Goal: Browse casually: Explore the website without a specific task or goal

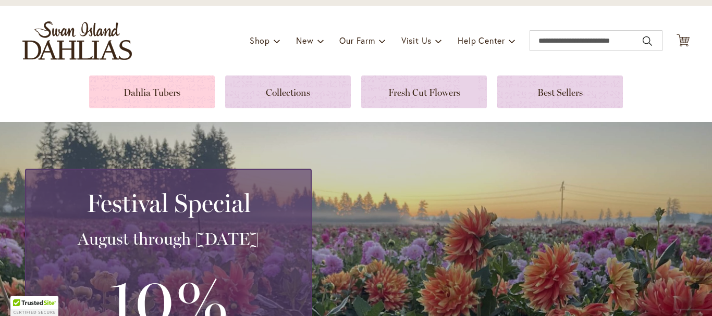
scroll to position [72, 0]
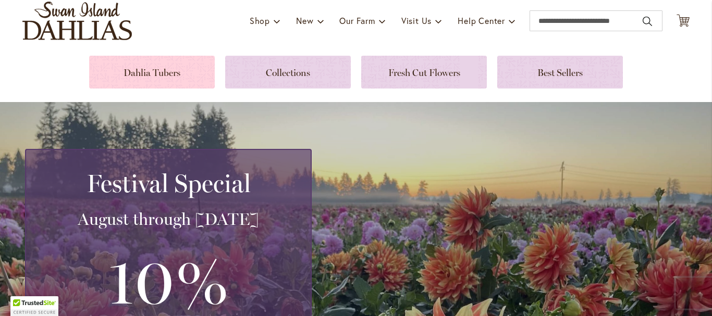
click at [174, 70] on link at bounding box center [152, 72] width 126 height 33
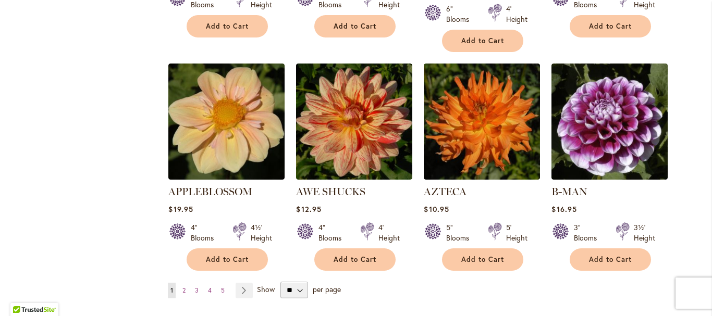
scroll to position [886, 0]
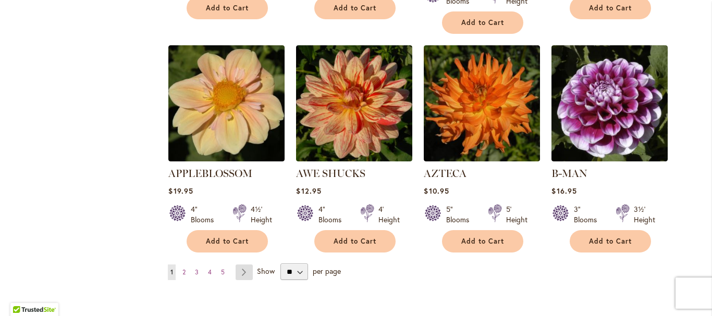
click at [239, 265] on link "Page Next" at bounding box center [244, 273] width 17 height 16
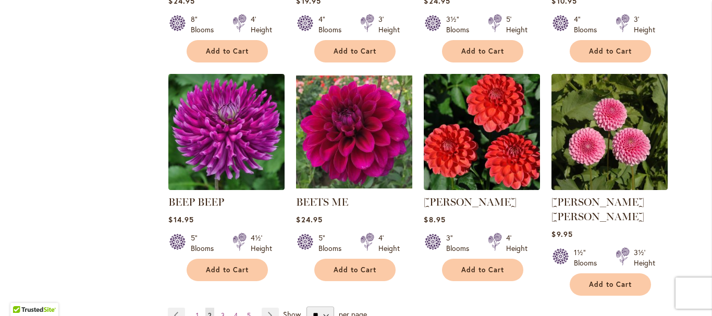
scroll to position [886, 0]
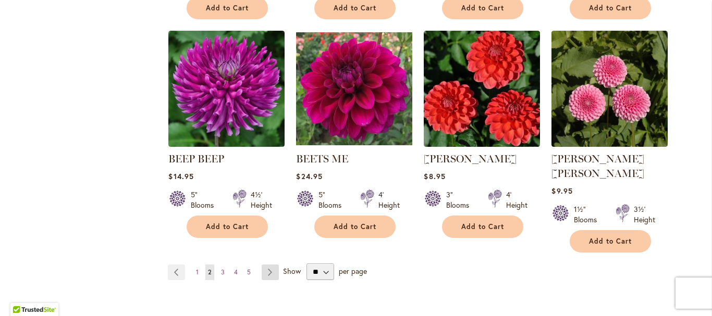
click at [268, 265] on link "Page Next" at bounding box center [270, 273] width 17 height 16
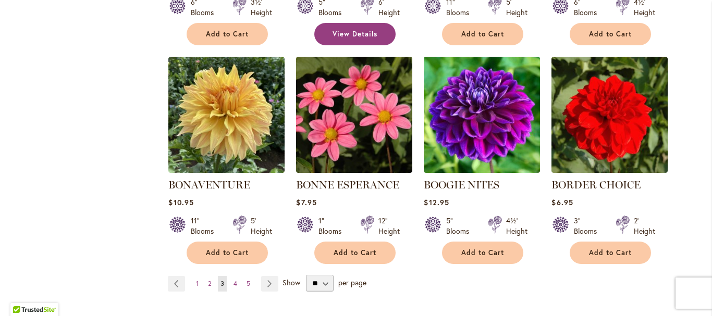
scroll to position [886, 0]
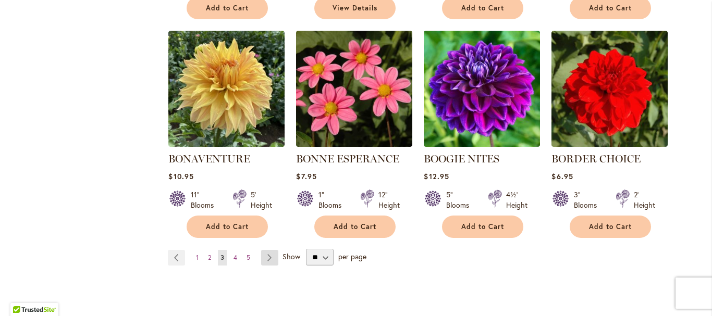
click at [264, 256] on link "Page Next" at bounding box center [269, 258] width 17 height 16
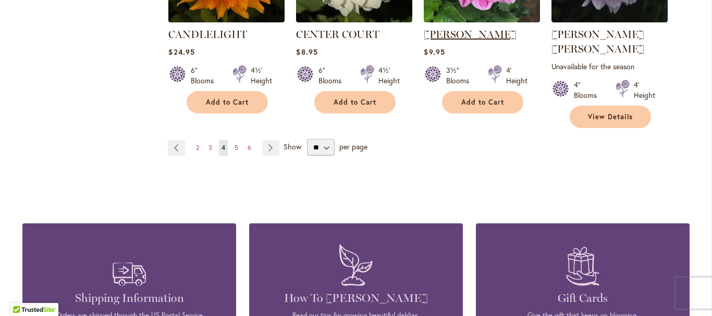
scroll to position [1043, 0]
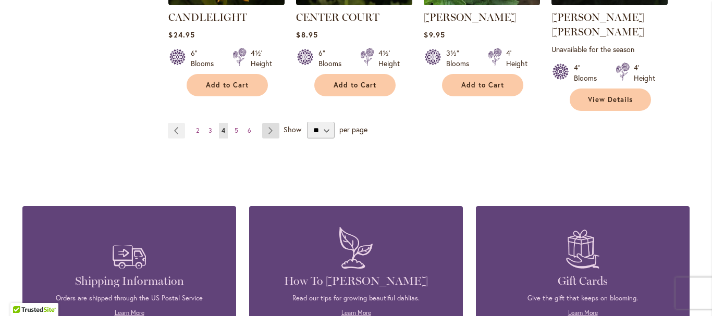
click at [266, 123] on link "Page Next" at bounding box center [270, 131] width 17 height 16
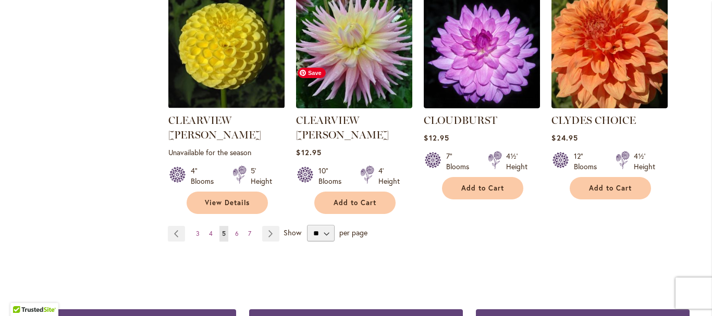
scroll to position [958, 0]
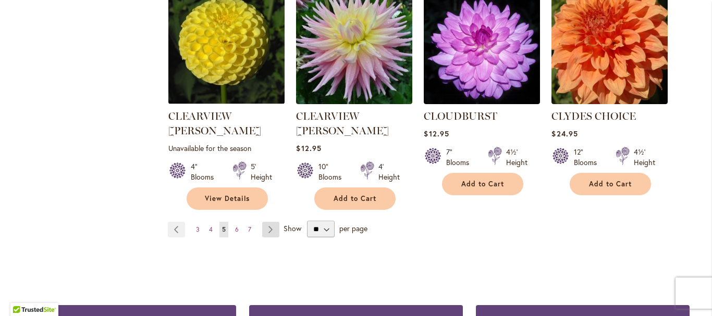
click at [267, 222] on link "Page Next" at bounding box center [270, 230] width 17 height 16
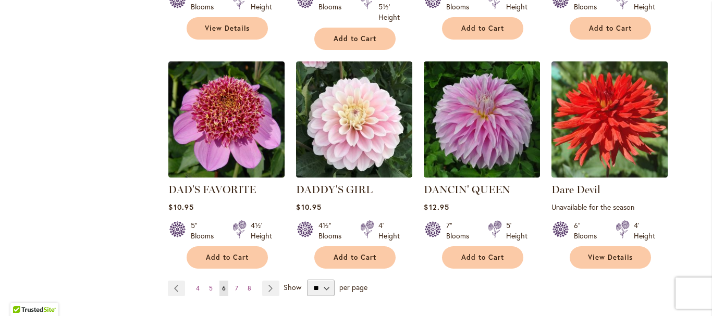
scroll to position [1043, 0]
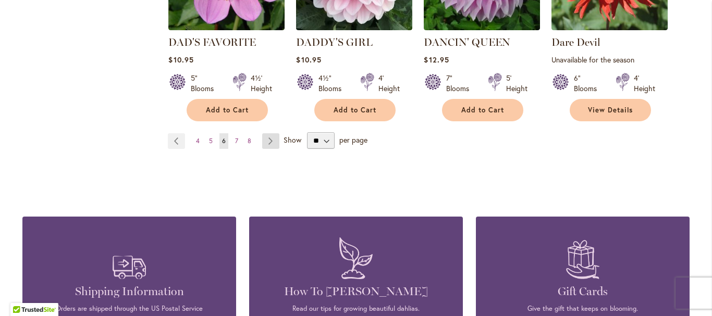
click at [271, 133] on link "Page Next" at bounding box center [270, 141] width 17 height 16
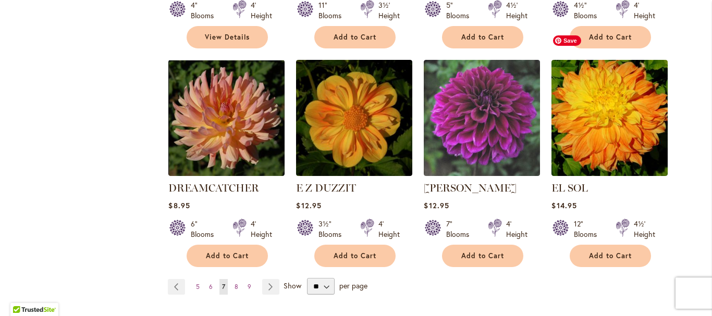
scroll to position [938, 0]
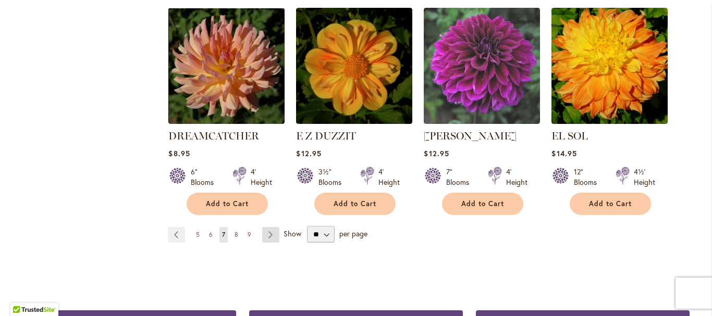
click at [264, 227] on link "Page Next" at bounding box center [270, 235] width 17 height 16
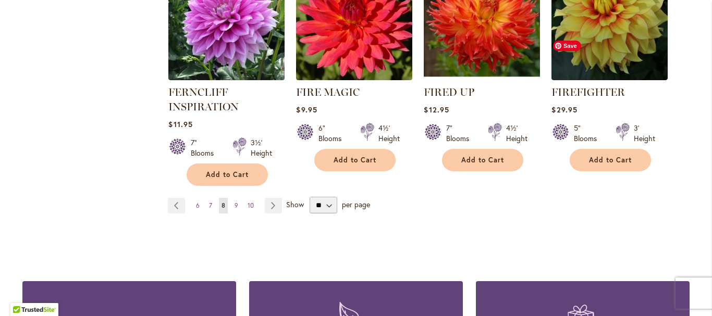
scroll to position [1010, 0]
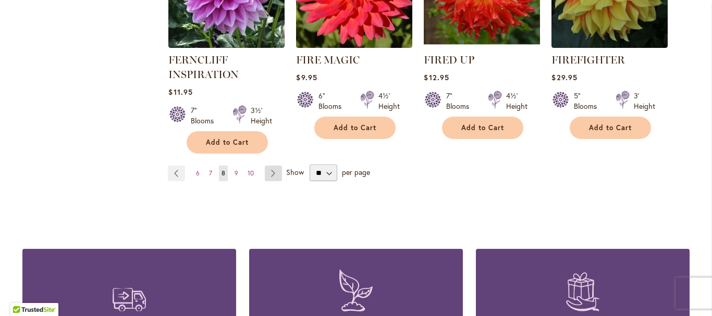
click at [268, 174] on link "Page Next" at bounding box center [273, 174] width 17 height 16
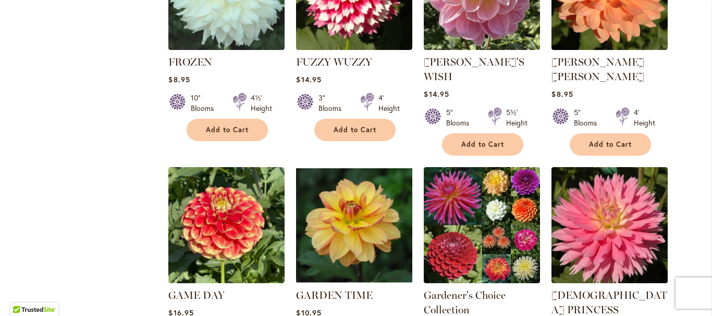
scroll to position [886, 0]
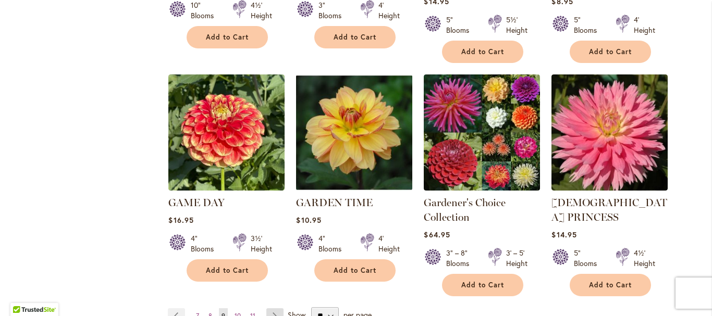
click at [273, 309] on link "Page Next" at bounding box center [274, 317] width 17 height 16
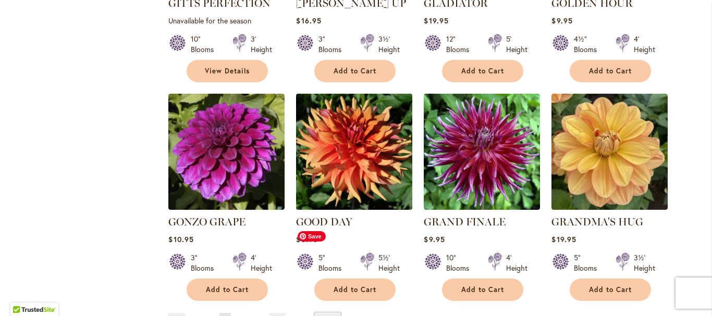
scroll to position [906, 0]
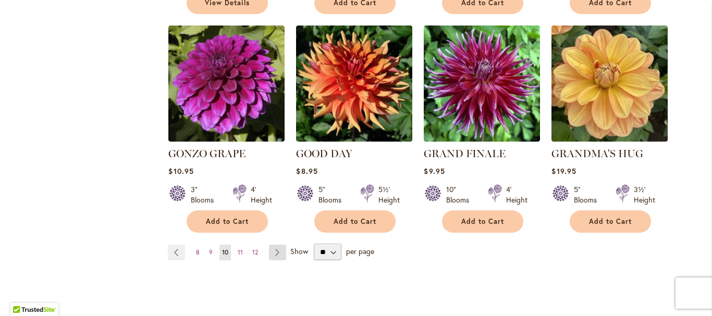
click at [272, 245] on link "Page Next" at bounding box center [277, 253] width 17 height 16
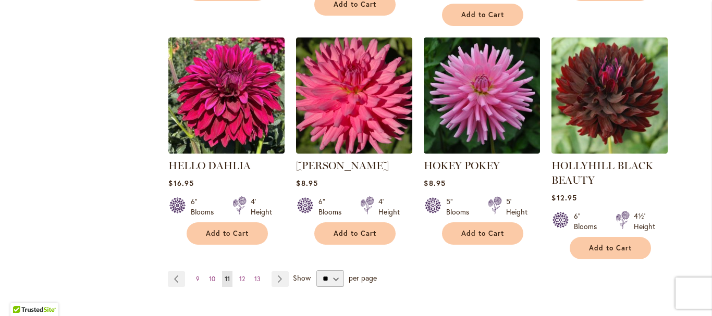
scroll to position [958, 0]
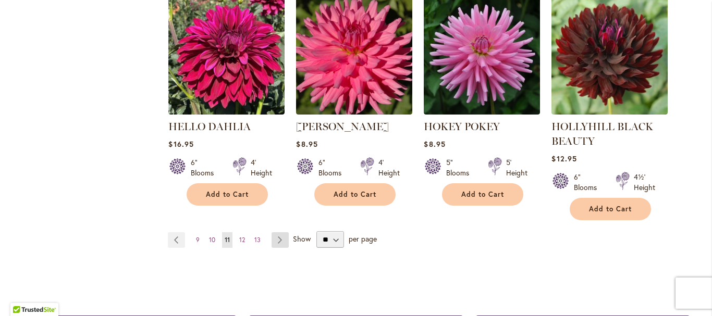
click at [274, 239] on link "Page Next" at bounding box center [280, 241] width 17 height 16
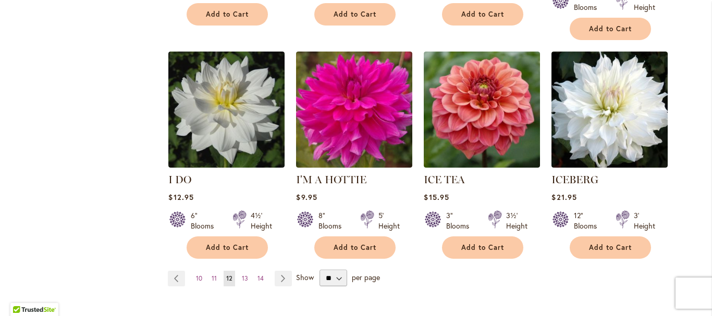
scroll to position [906, 0]
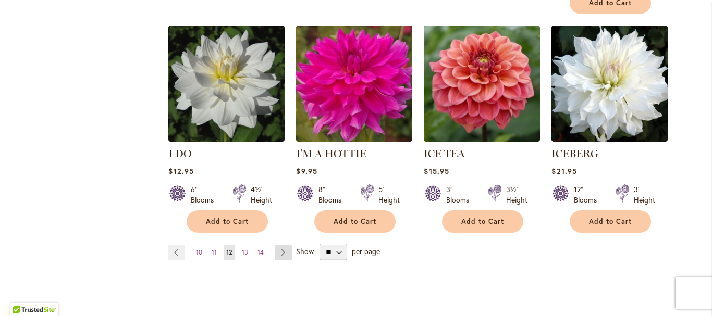
click at [281, 245] on link "Page Next" at bounding box center [283, 253] width 17 height 16
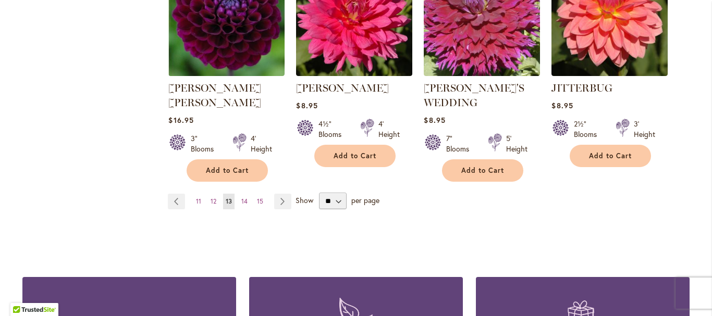
scroll to position [990, 0]
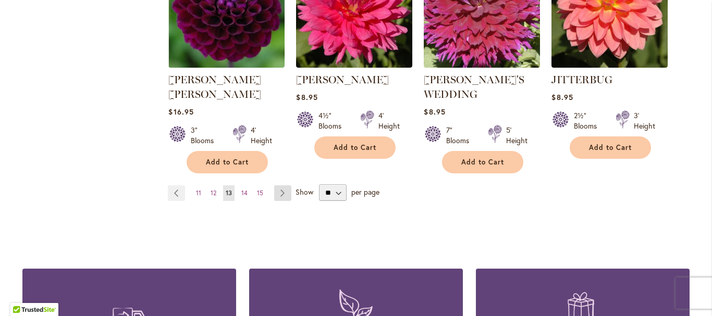
click at [276, 186] on link "Page Next" at bounding box center [282, 194] width 17 height 16
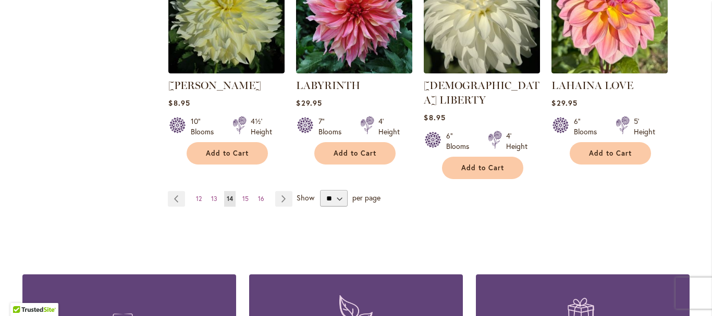
scroll to position [990, 0]
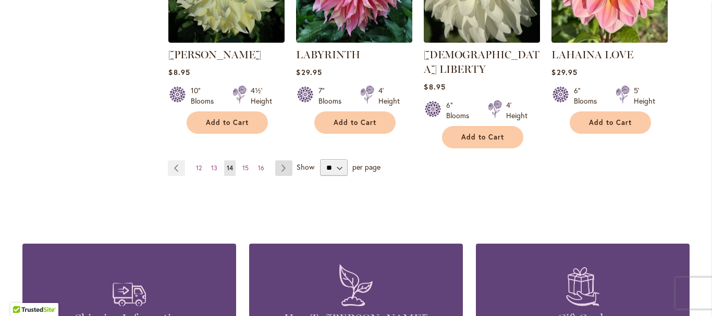
click at [277, 161] on link "Page Next" at bounding box center [283, 169] width 17 height 16
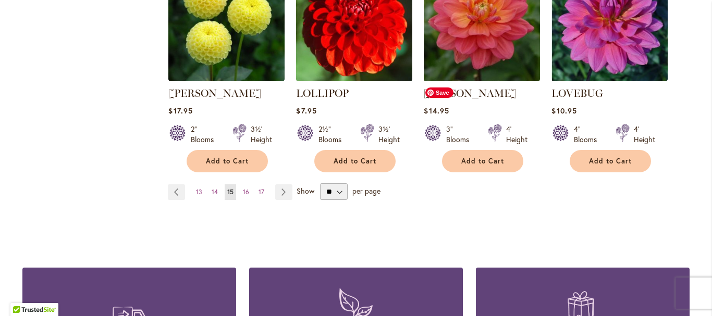
scroll to position [1043, 0]
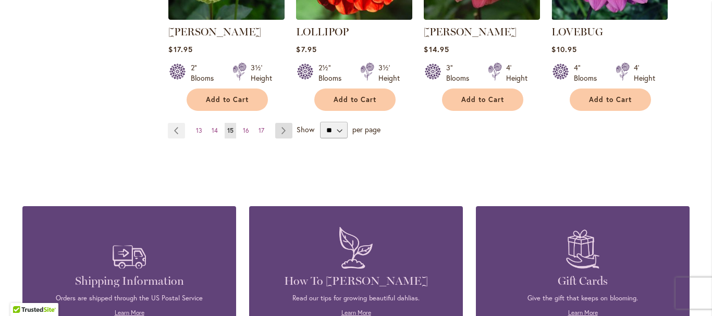
click at [281, 123] on link "Page Next" at bounding box center [283, 131] width 17 height 16
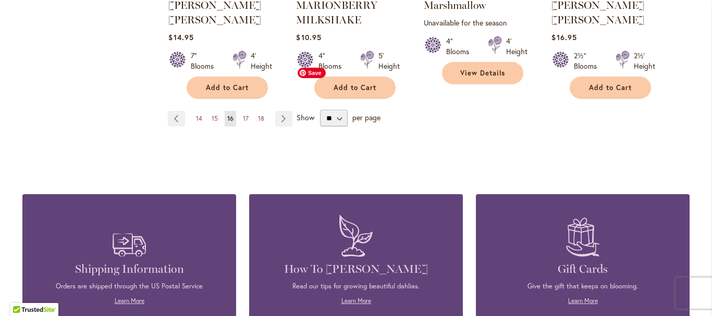
scroll to position [1010, 0]
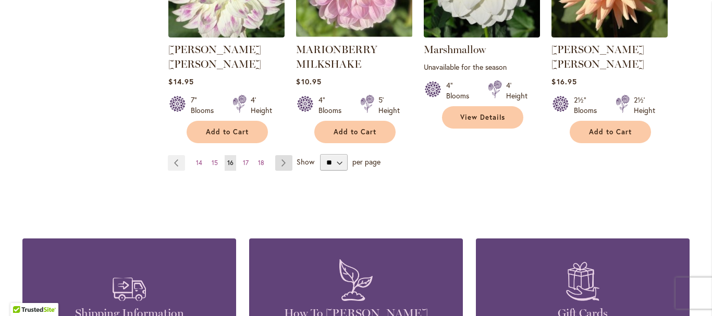
click at [282, 155] on link "Page Next" at bounding box center [283, 163] width 17 height 16
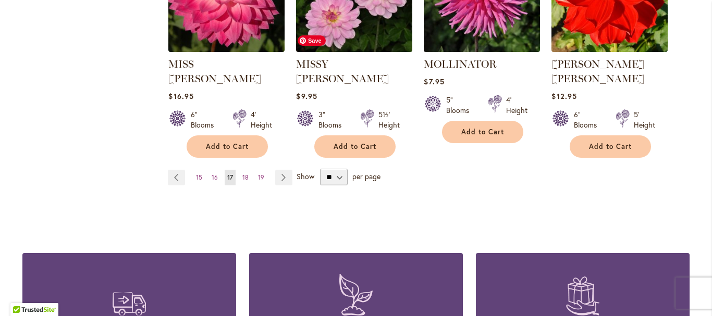
scroll to position [1043, 0]
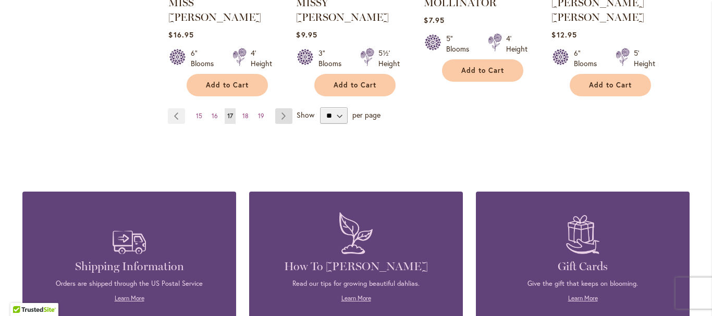
click at [278, 108] on link "Page Next" at bounding box center [283, 116] width 17 height 16
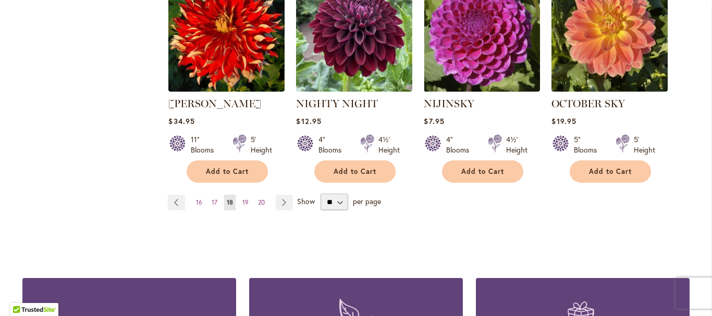
scroll to position [990, 0]
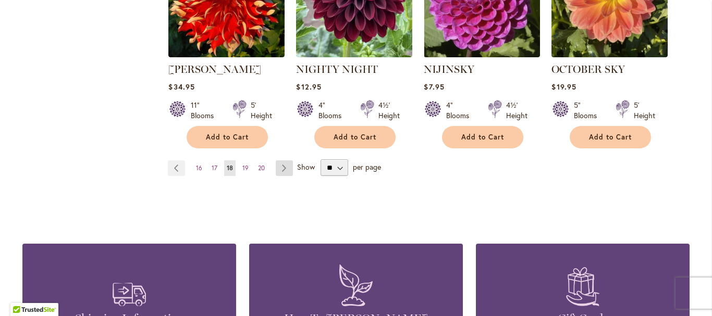
click at [280, 161] on link "Page Next" at bounding box center [284, 169] width 17 height 16
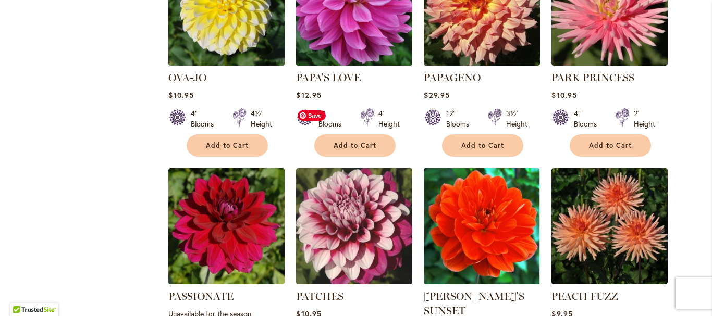
scroll to position [886, 0]
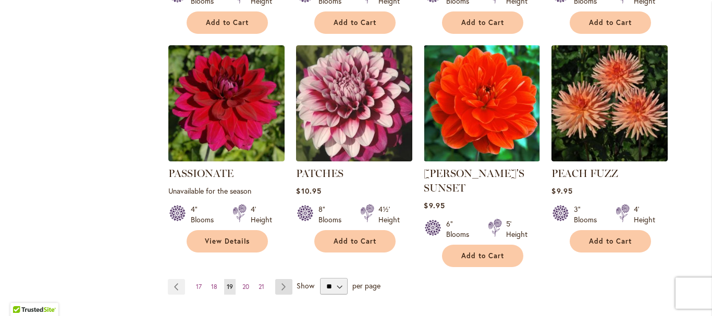
click at [278, 279] on link "Page Next" at bounding box center [283, 287] width 17 height 16
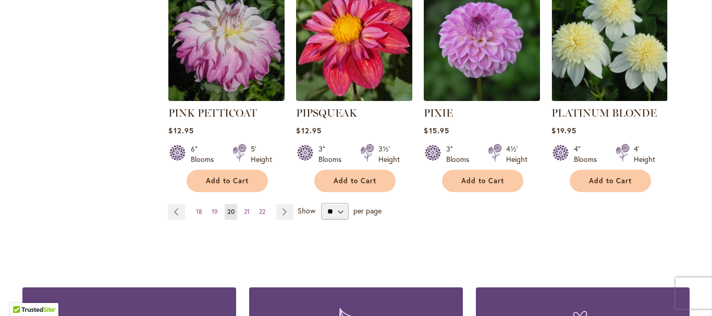
scroll to position [1043, 0]
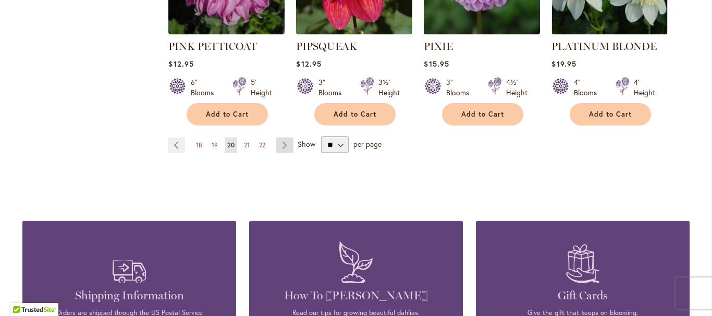
click at [280, 138] on link "Page Next" at bounding box center [284, 146] width 17 height 16
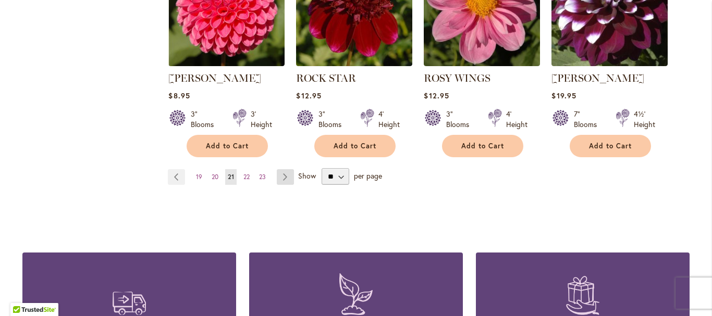
scroll to position [1043, 0]
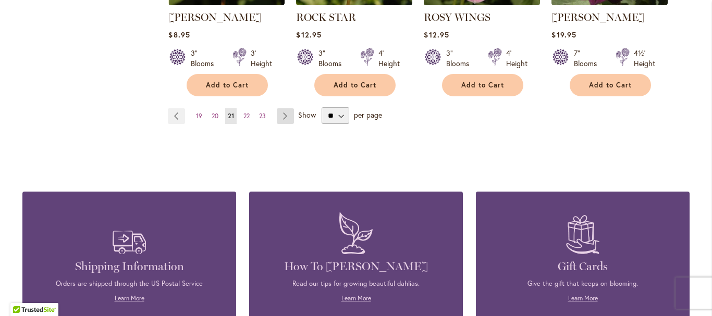
click at [282, 114] on link "Page Next" at bounding box center [285, 116] width 17 height 16
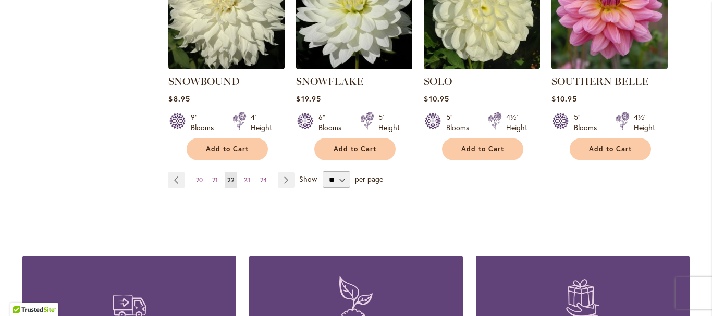
scroll to position [1010, 0]
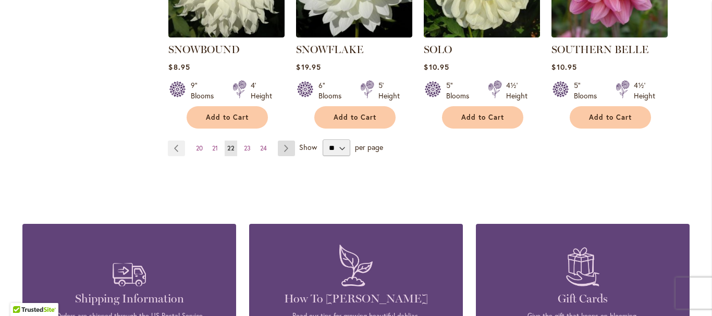
click at [284, 141] on link "Page Next" at bounding box center [286, 149] width 17 height 16
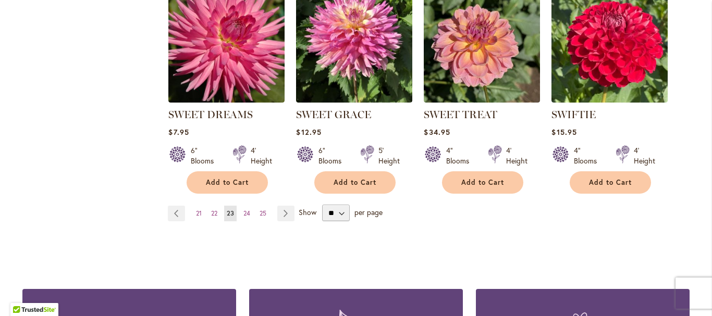
scroll to position [958, 0]
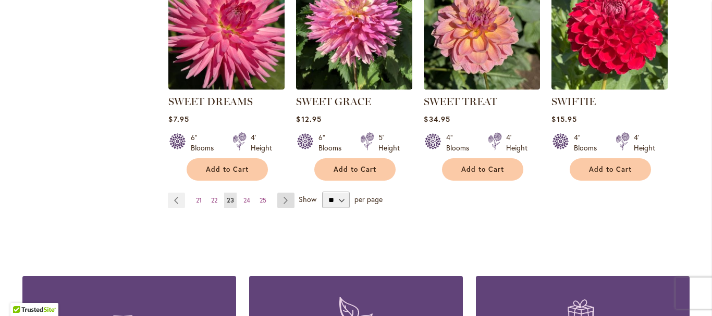
click at [284, 202] on link "Page Next" at bounding box center [285, 201] width 17 height 16
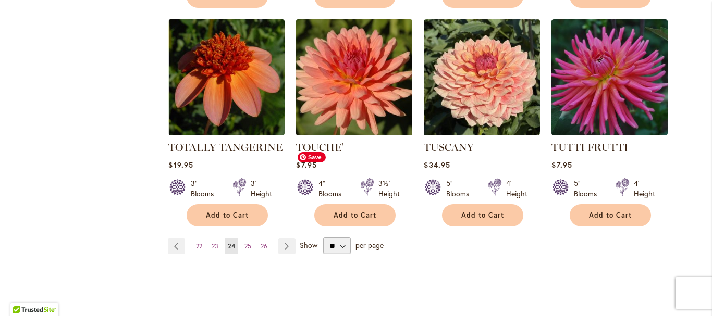
scroll to position [1010, 0]
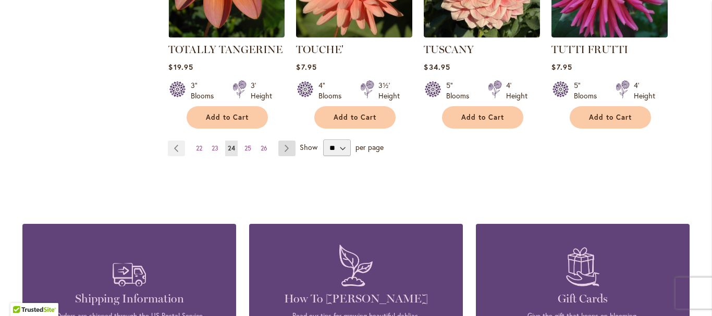
click at [284, 141] on link "Page Next" at bounding box center [286, 149] width 17 height 16
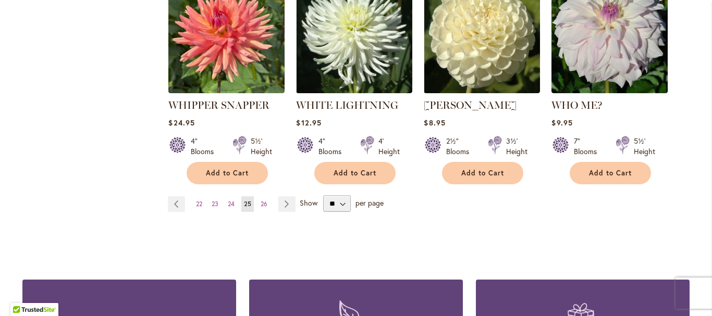
scroll to position [990, 0]
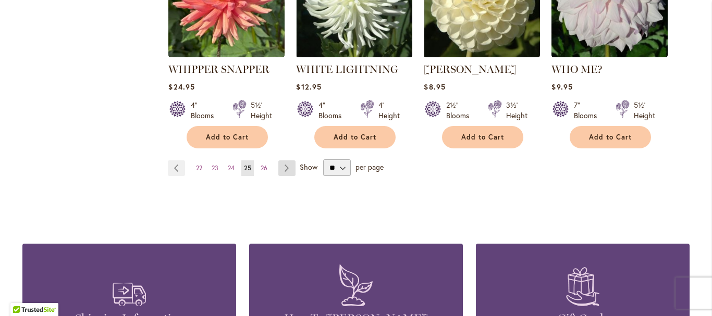
click at [284, 161] on link "Page Next" at bounding box center [286, 169] width 17 height 16
